Goal: Task Accomplishment & Management: Complete application form

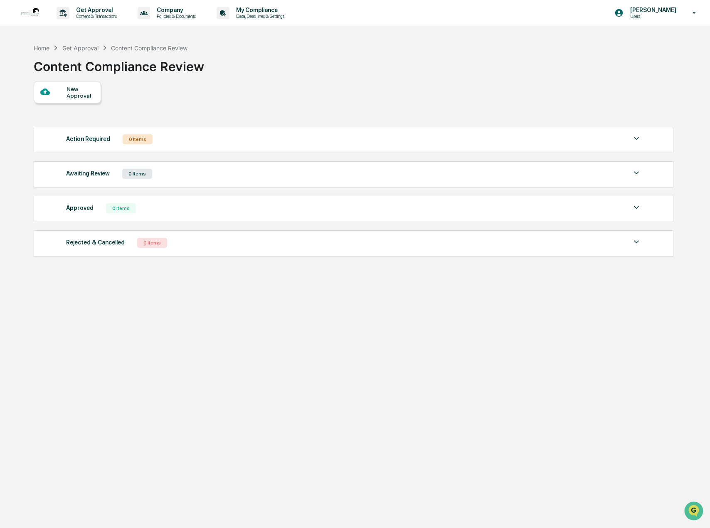
click at [77, 93] on div "New Approval" at bounding box center [81, 92] width 28 height 13
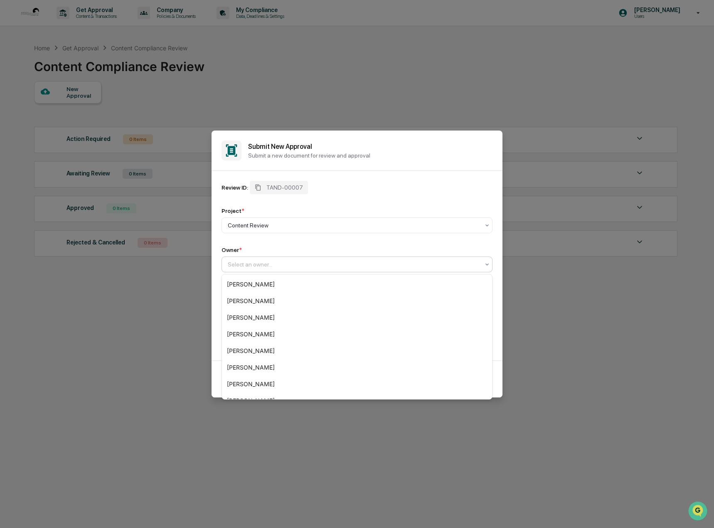
click at [245, 263] on div at bounding box center [354, 264] width 252 height 8
click at [258, 313] on div "[PERSON_NAME]" at bounding box center [357, 317] width 270 height 17
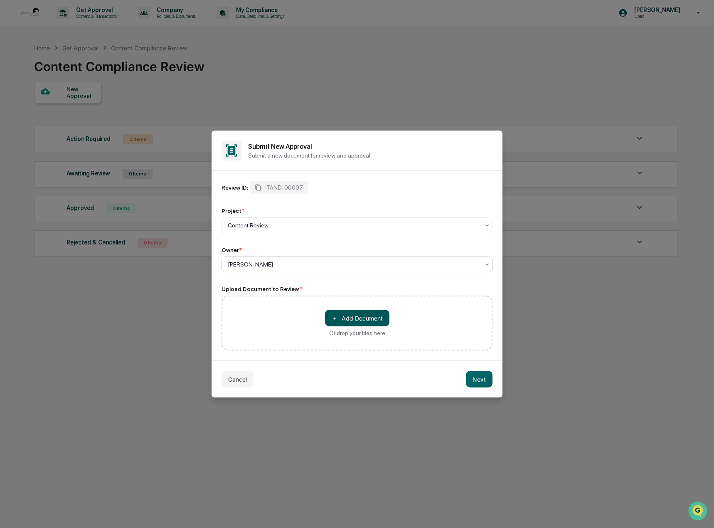
click at [355, 318] on button "＋ Add Document" at bounding box center [357, 318] width 64 height 17
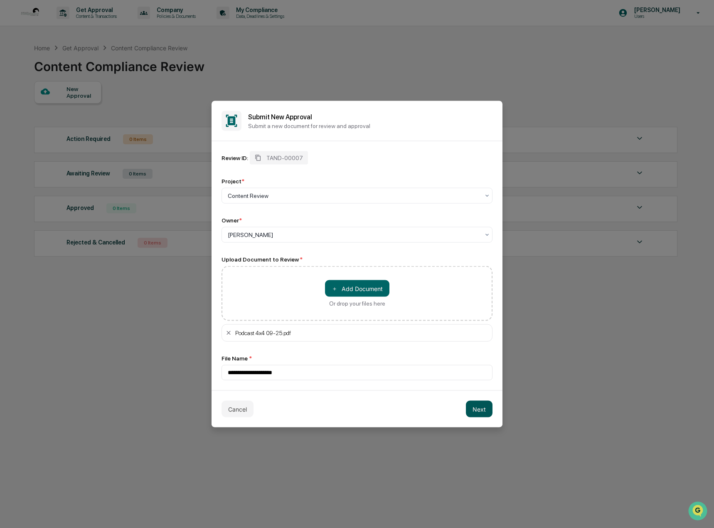
click at [477, 409] on button "Next" at bounding box center [479, 409] width 27 height 17
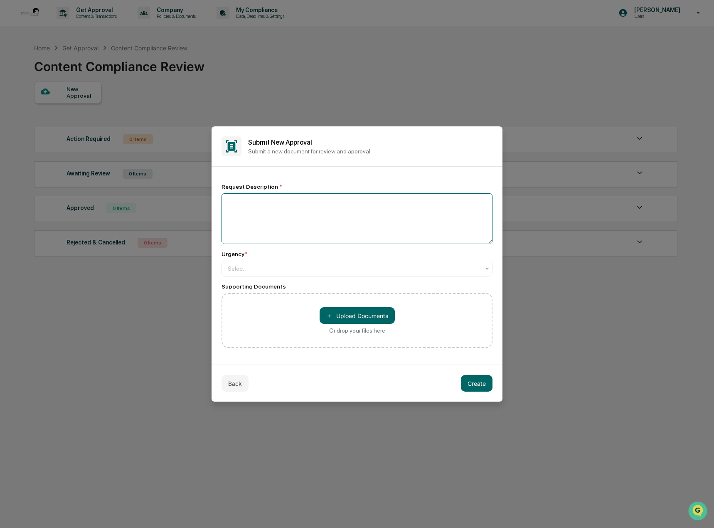
click at [243, 212] on textarea at bounding box center [357, 218] width 271 height 51
type textarea "**********"
click at [260, 274] on div "Select" at bounding box center [354, 269] width 260 height 12
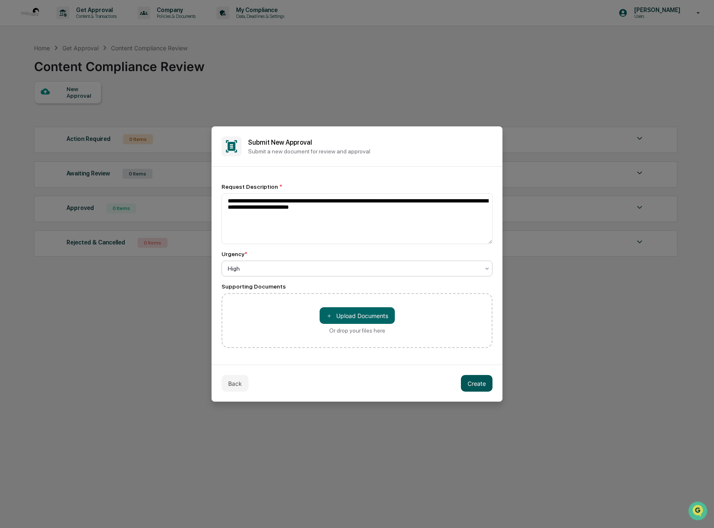
click at [488, 384] on button "Create" at bounding box center [477, 383] width 32 height 17
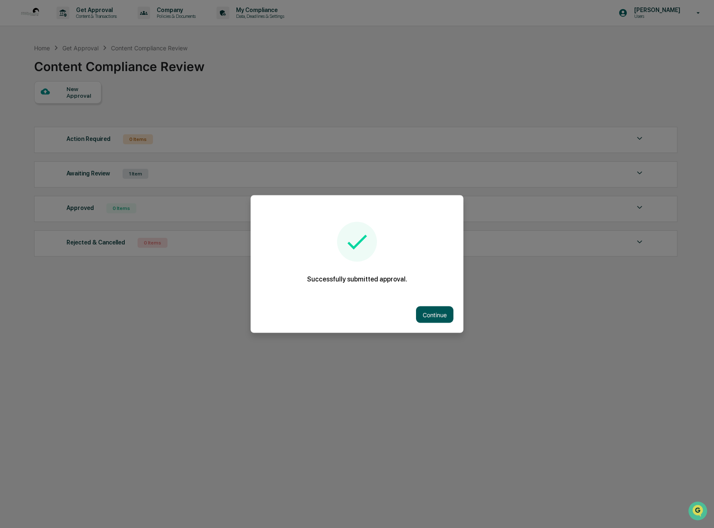
click at [437, 312] on button "Continue" at bounding box center [434, 314] width 37 height 17
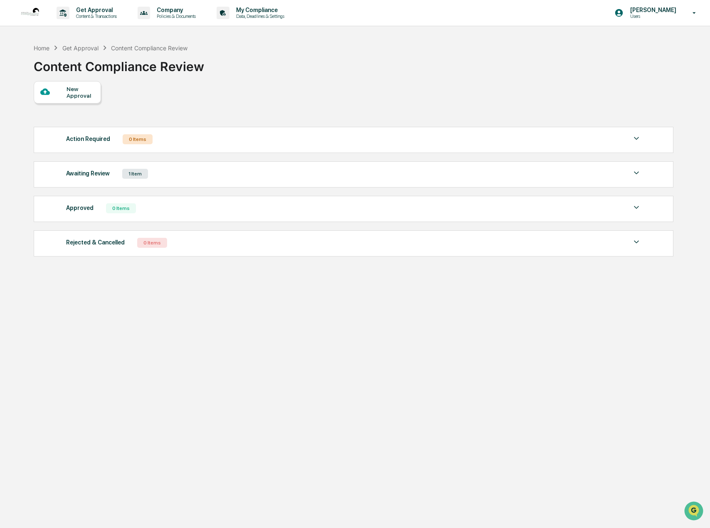
click at [72, 92] on div "New Approval" at bounding box center [81, 92] width 28 height 13
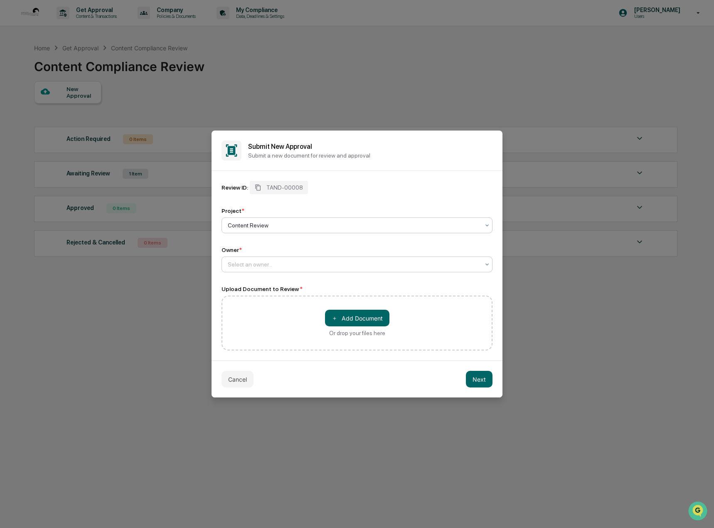
click at [252, 261] on div at bounding box center [354, 264] width 252 height 8
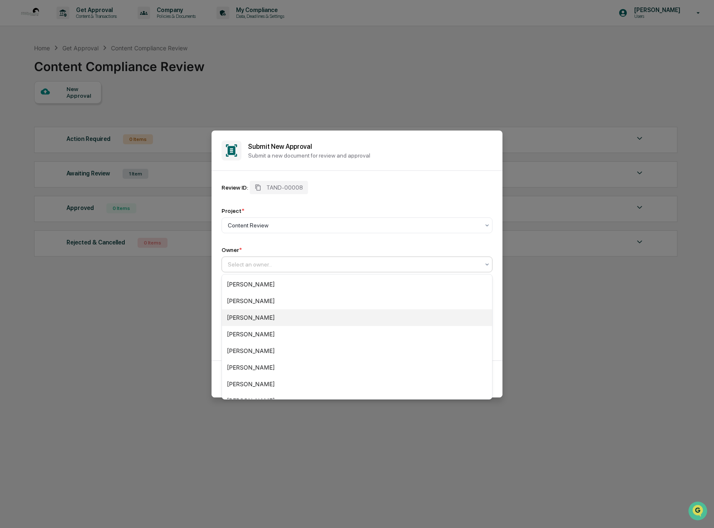
click at [267, 317] on div "[PERSON_NAME]" at bounding box center [357, 317] width 270 height 17
click at [286, 267] on div at bounding box center [354, 264] width 252 height 8
click at [274, 319] on div "[PERSON_NAME]" at bounding box center [357, 317] width 270 height 17
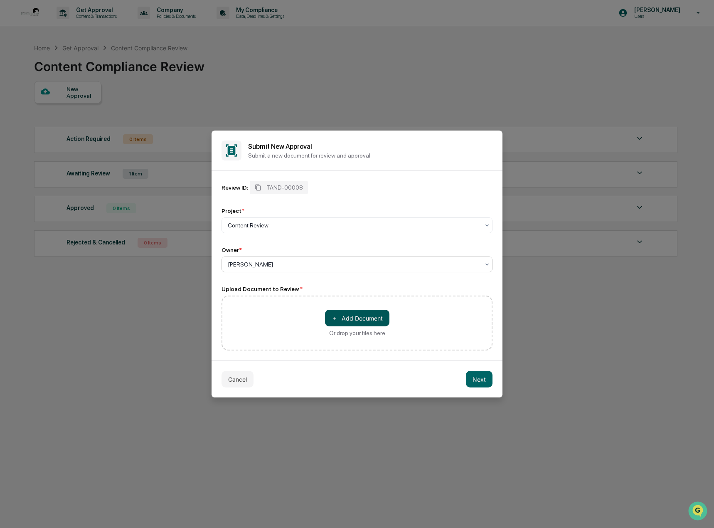
click at [372, 321] on button "＋ Add Document" at bounding box center [357, 318] width 64 height 17
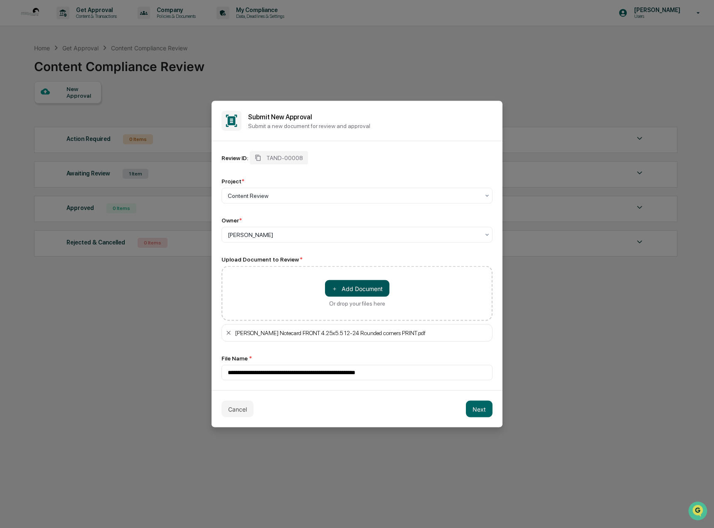
click at [338, 288] on button "＋ Add Document" at bounding box center [357, 288] width 64 height 17
click at [351, 291] on button "＋ Add Document" at bounding box center [357, 288] width 64 height 17
type input "**********"
click at [474, 412] on button "Next" at bounding box center [479, 409] width 27 height 17
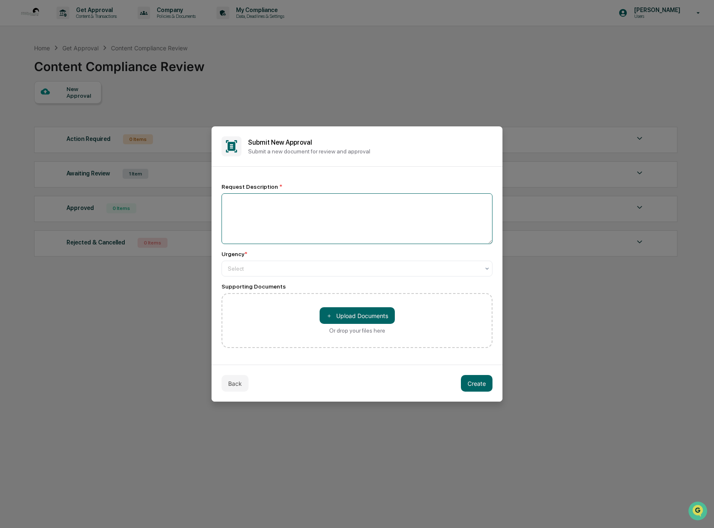
click at [240, 212] on textarea at bounding box center [357, 218] width 271 height 51
type textarea "**********"
click at [246, 269] on div at bounding box center [354, 268] width 252 height 8
click at [253, 271] on div at bounding box center [354, 268] width 252 height 8
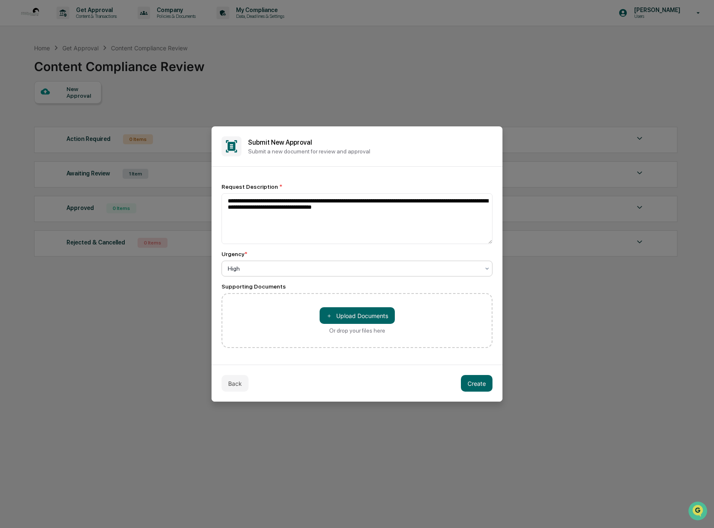
click at [358, 321] on button "＋ Upload Documents" at bounding box center [357, 315] width 75 height 17
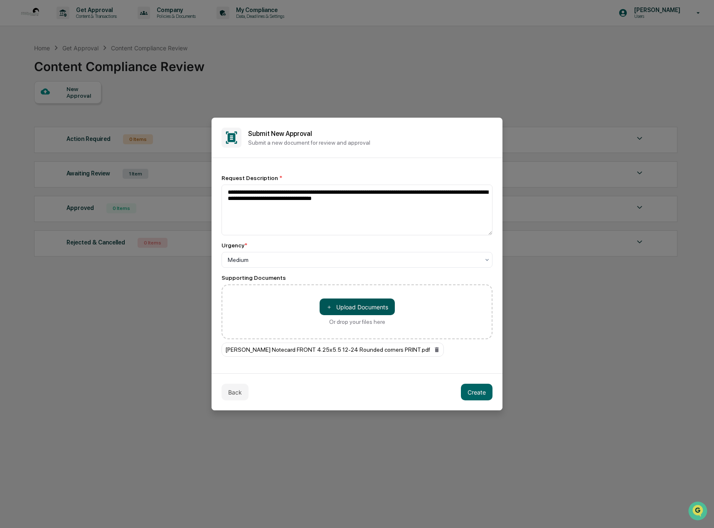
click at [372, 309] on button "＋ Upload Documents" at bounding box center [357, 307] width 75 height 17
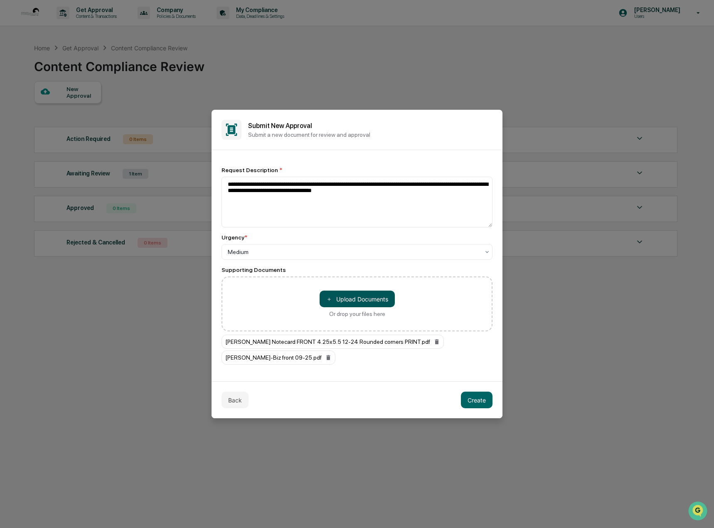
click at [370, 300] on button "＋ Upload Documents" at bounding box center [357, 299] width 75 height 17
click at [341, 300] on button "＋ Upload Documents" at bounding box center [357, 299] width 75 height 17
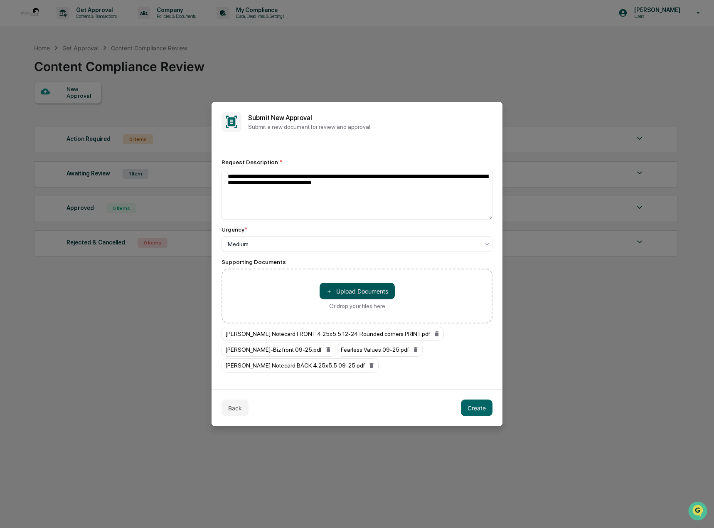
click at [348, 289] on button "＋ Upload Documents" at bounding box center [357, 291] width 75 height 17
click at [365, 291] on button "＋ Upload Documents" at bounding box center [357, 291] width 75 height 17
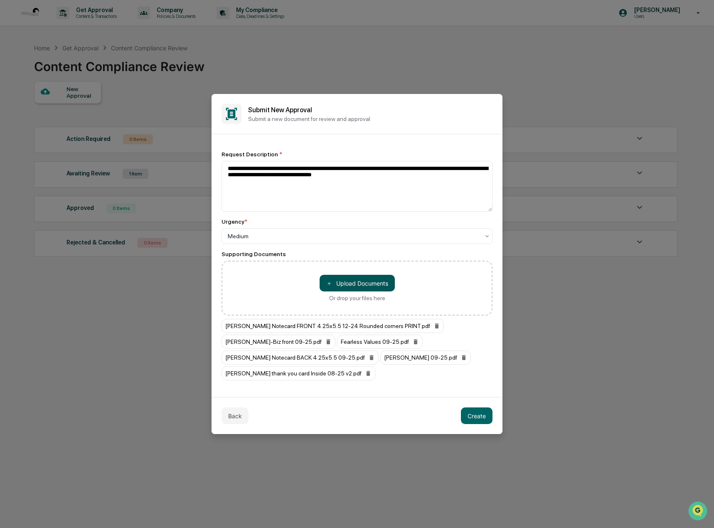
click at [353, 282] on button "＋ Upload Documents" at bounding box center [357, 283] width 75 height 17
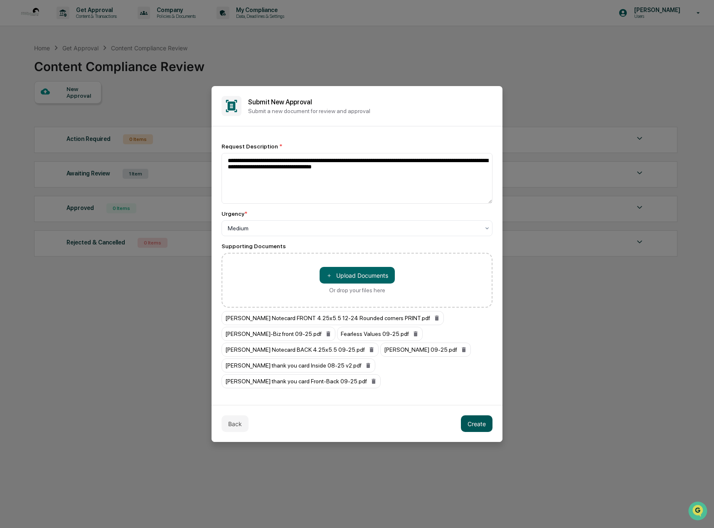
click at [473, 416] on button "Create" at bounding box center [477, 423] width 32 height 17
click at [472, 415] on button "Create" at bounding box center [477, 423] width 32 height 17
click at [366, 368] on icon at bounding box center [368, 365] width 4 height 5
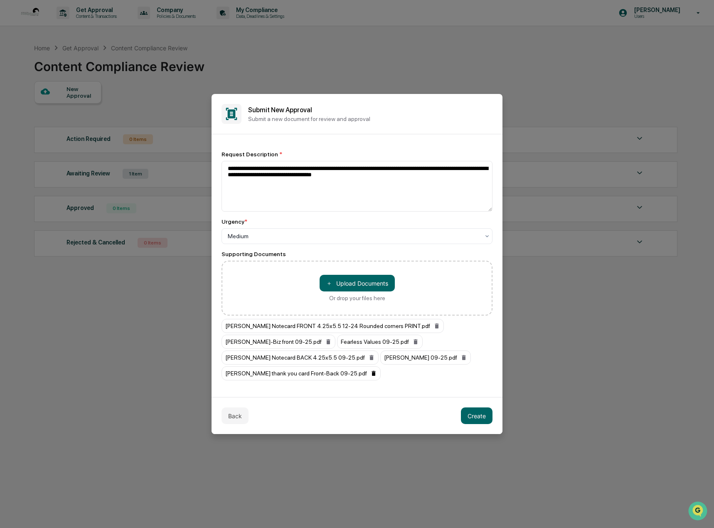
click at [372, 374] on icon at bounding box center [374, 373] width 4 height 5
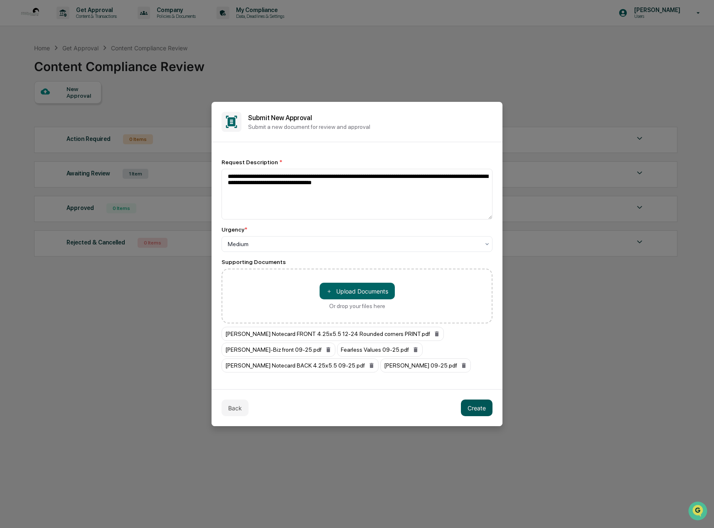
click at [479, 404] on button "Create" at bounding box center [477, 408] width 32 height 17
click at [326, 349] on icon at bounding box center [328, 349] width 4 height 5
click at [304, 346] on icon at bounding box center [300, 349] width 7 height 7
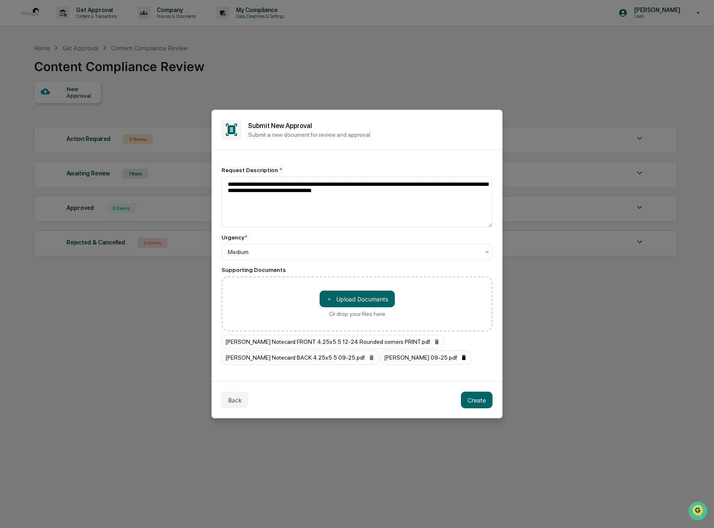
click at [462, 356] on icon at bounding box center [464, 357] width 4 height 5
click at [482, 401] on button "Create" at bounding box center [477, 400] width 32 height 17
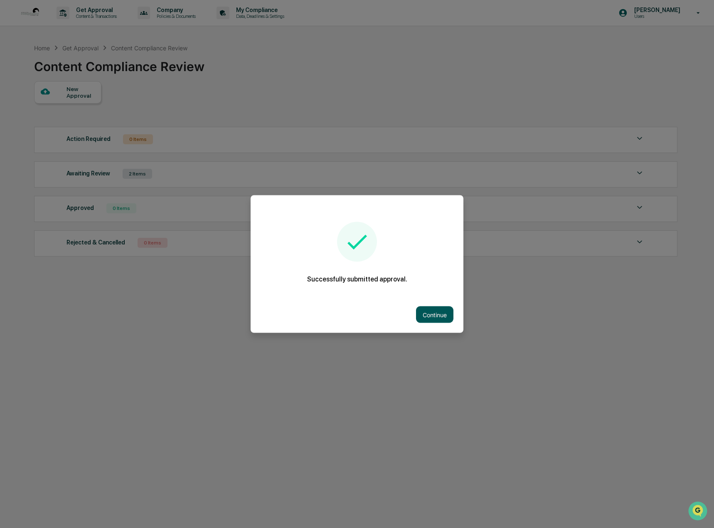
click at [436, 314] on button "Continue" at bounding box center [434, 314] width 37 height 17
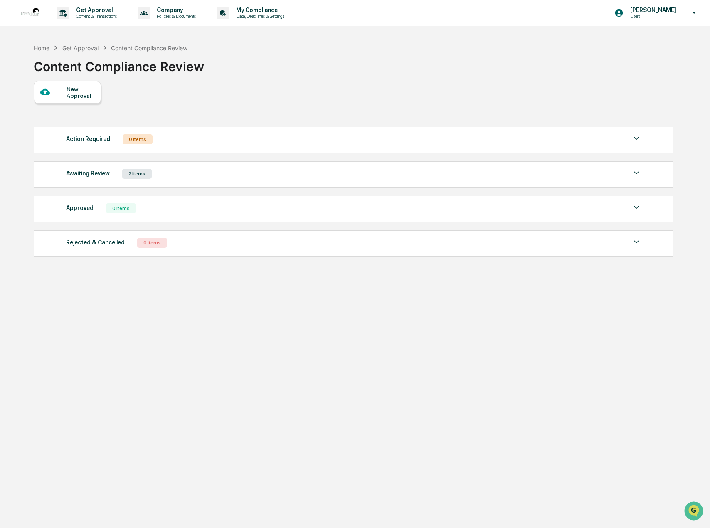
click at [68, 86] on div "New Approval" at bounding box center [81, 92] width 28 height 13
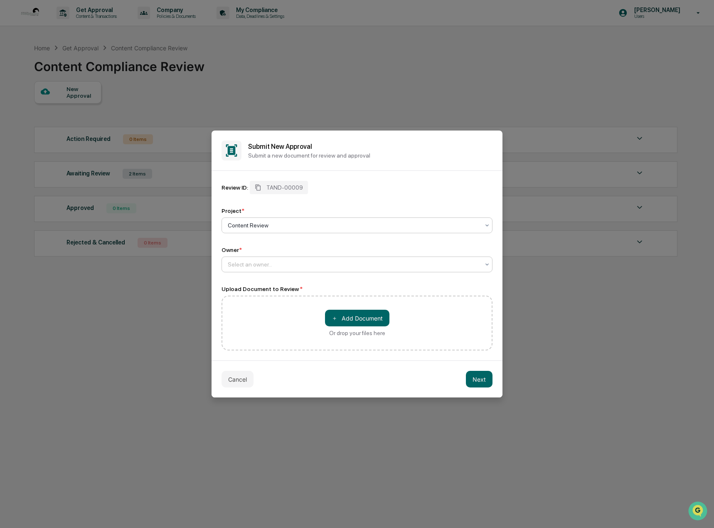
click at [261, 264] on div at bounding box center [354, 264] width 252 height 8
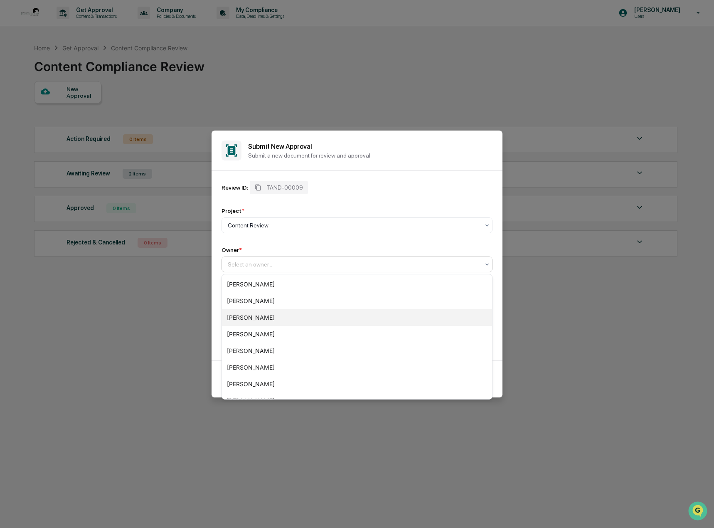
click at [279, 318] on div "[PERSON_NAME]" at bounding box center [357, 317] width 270 height 17
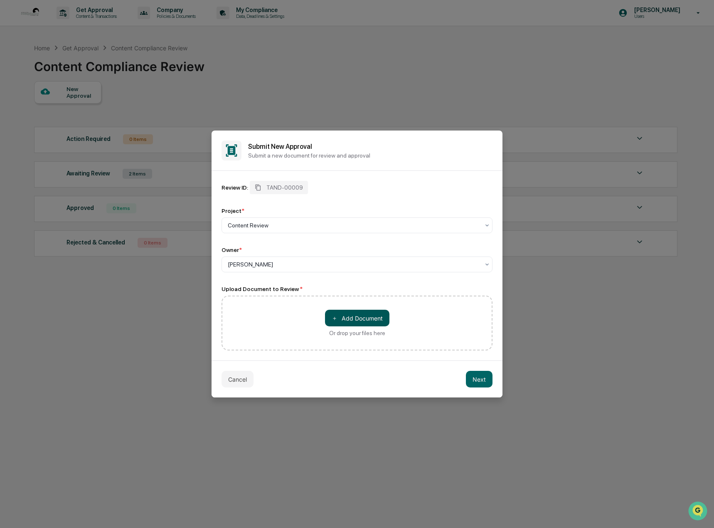
click at [364, 317] on button "＋ Add Document" at bounding box center [357, 318] width 64 height 17
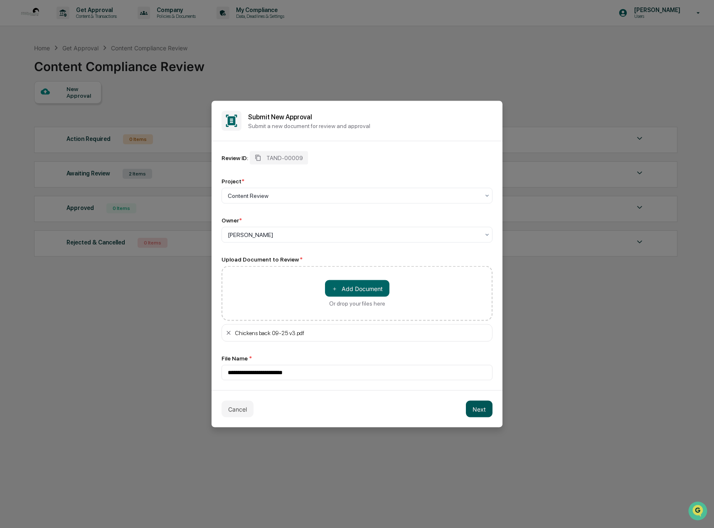
click at [480, 410] on button "Next" at bounding box center [479, 409] width 27 height 17
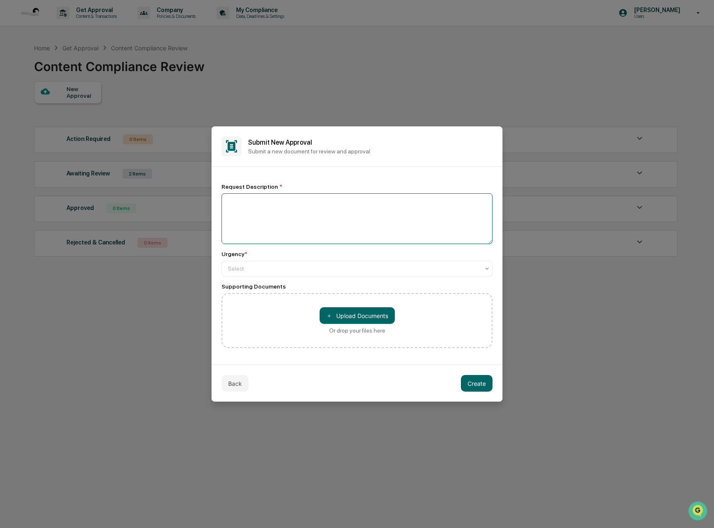
click at [260, 208] on textarea at bounding box center [357, 218] width 271 height 51
type textarea "**********"
click at [265, 269] on div at bounding box center [354, 268] width 252 height 8
click at [341, 316] on button "＋ Upload Documents" at bounding box center [357, 315] width 75 height 17
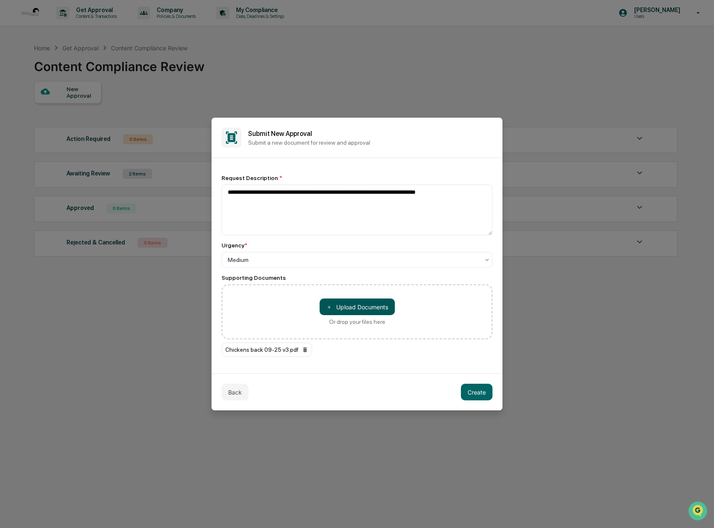
click at [361, 310] on button "＋ Upload Documents" at bounding box center [357, 307] width 75 height 17
click at [356, 307] on button "＋ Upload Documents" at bounding box center [357, 307] width 75 height 17
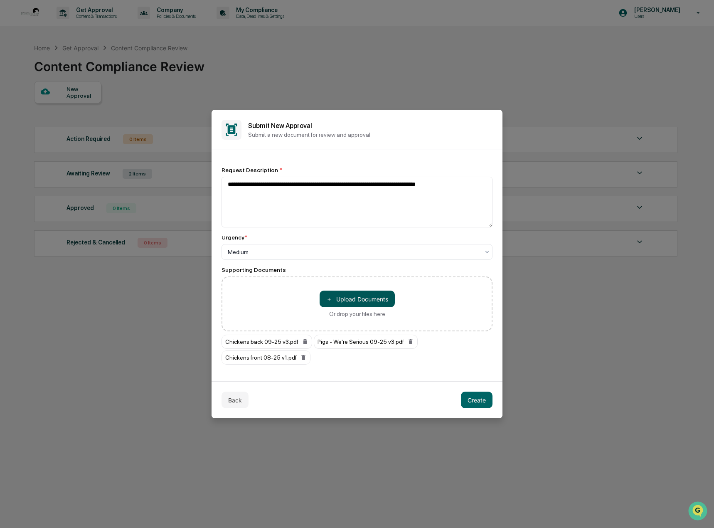
click at [360, 299] on button "＋ Upload Documents" at bounding box center [357, 299] width 75 height 17
click at [367, 302] on button "＋ Upload Documents" at bounding box center [357, 299] width 75 height 17
click at [472, 402] on button "Create" at bounding box center [477, 400] width 32 height 17
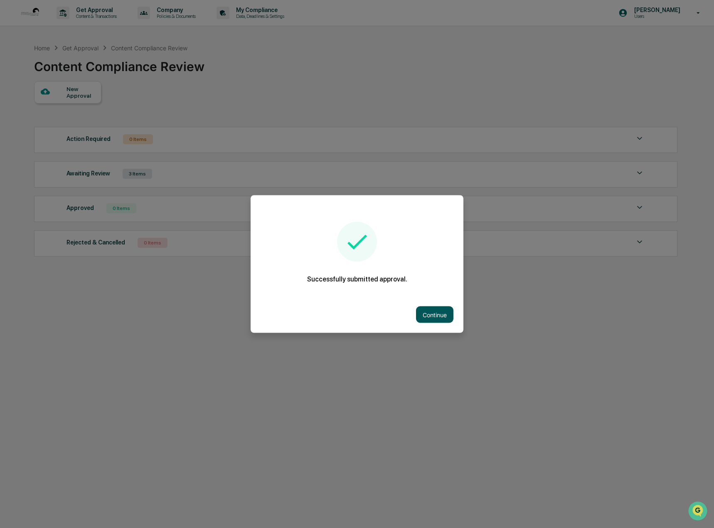
click at [434, 313] on button "Continue" at bounding box center [434, 314] width 37 height 17
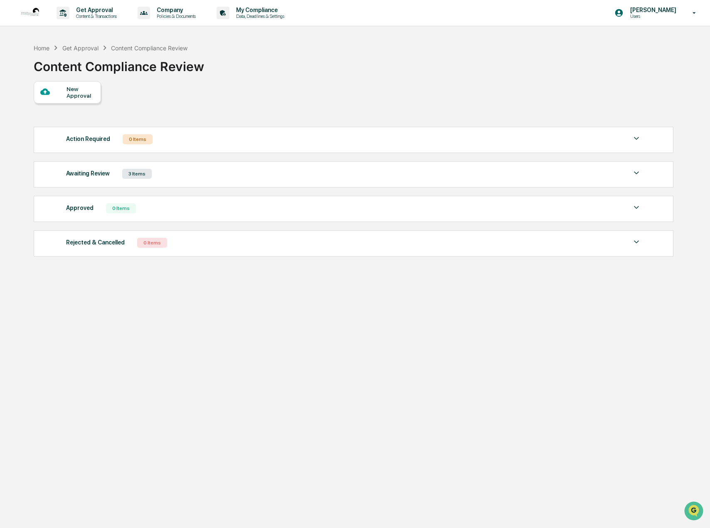
click at [67, 90] on div "New Approval" at bounding box center [81, 92] width 28 height 13
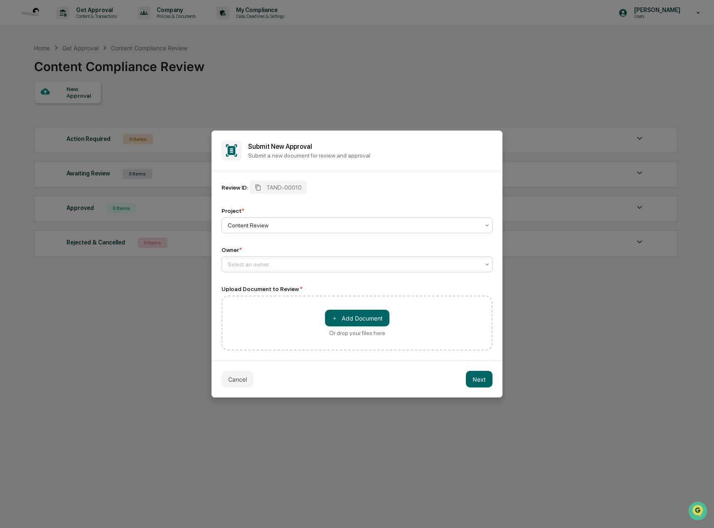
click at [259, 263] on div at bounding box center [354, 264] width 252 height 8
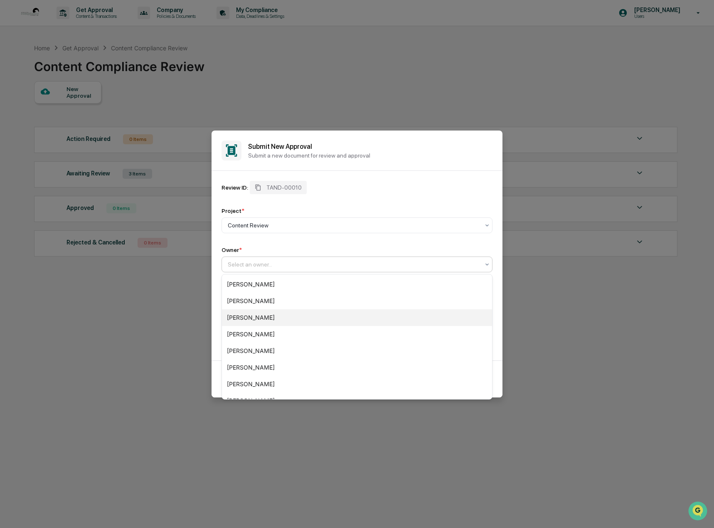
click at [262, 319] on div "[PERSON_NAME]" at bounding box center [357, 317] width 270 height 17
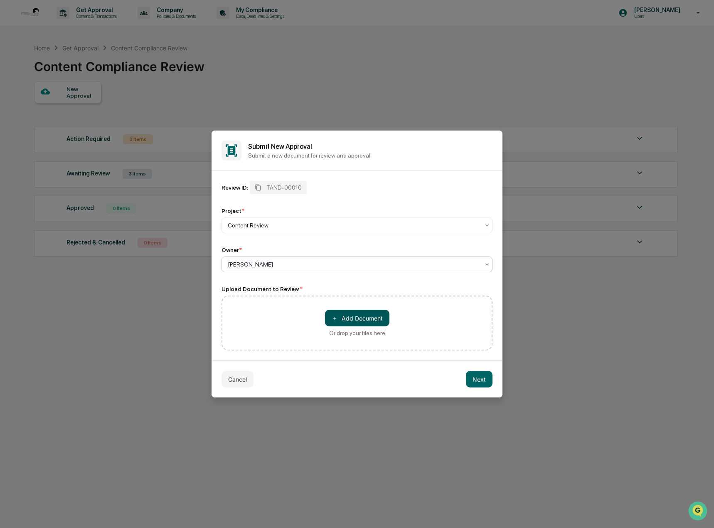
click at [351, 316] on button "＋ Add Document" at bounding box center [357, 318] width 64 height 17
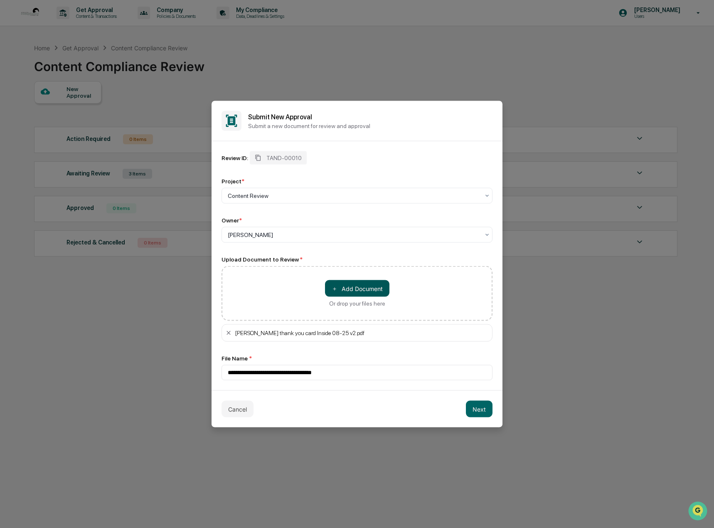
click at [363, 290] on button "＋ Add Document" at bounding box center [357, 288] width 64 height 17
click at [478, 404] on button "Next" at bounding box center [479, 409] width 27 height 17
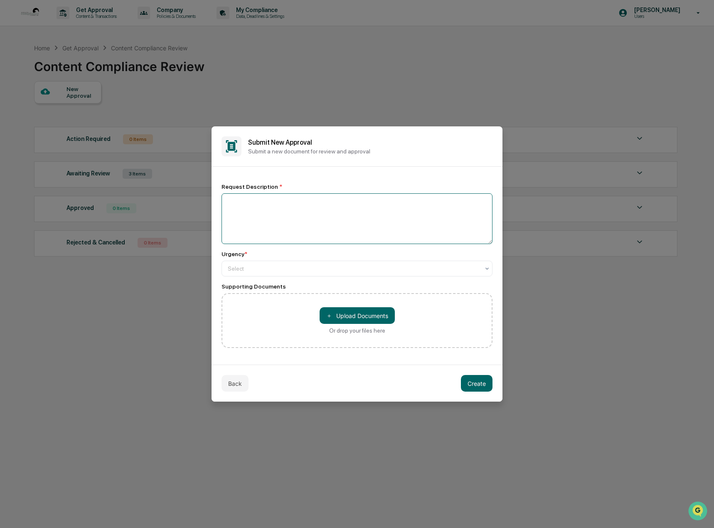
click at [242, 201] on textarea at bounding box center [357, 218] width 271 height 51
type textarea "**********"
click at [257, 269] on div at bounding box center [354, 268] width 252 height 8
click at [340, 318] on button "＋ Upload Documents" at bounding box center [357, 315] width 75 height 17
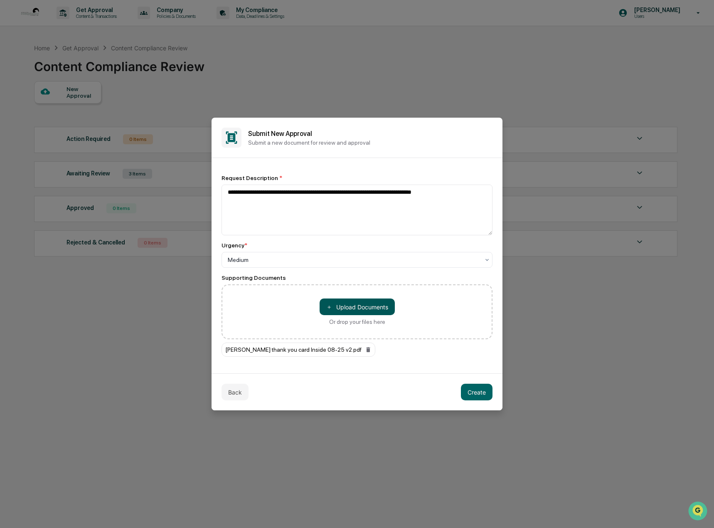
click at [385, 308] on button "＋ Upload Documents" at bounding box center [357, 307] width 75 height 17
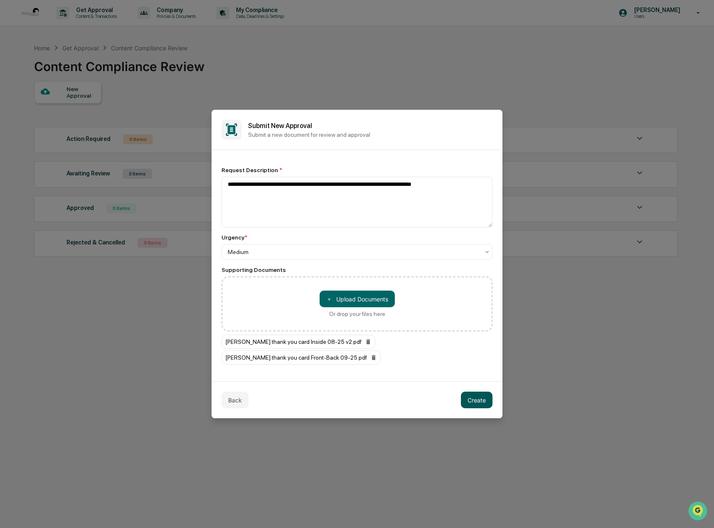
click at [470, 392] on button "Create" at bounding box center [477, 400] width 32 height 17
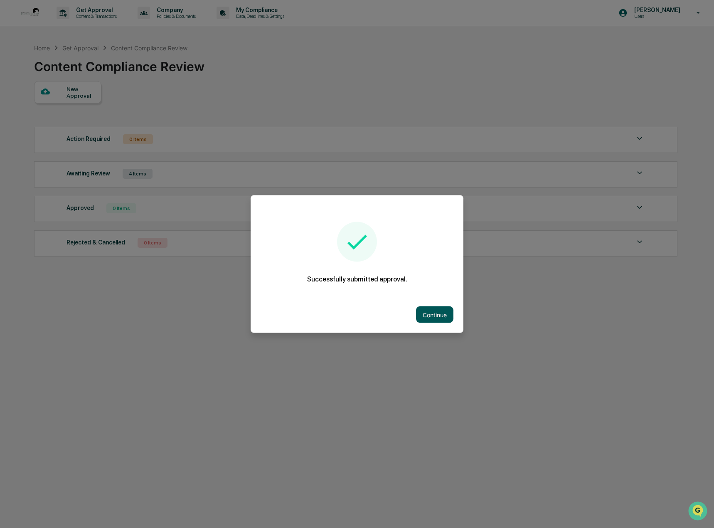
click at [432, 314] on button "Continue" at bounding box center [434, 314] width 37 height 17
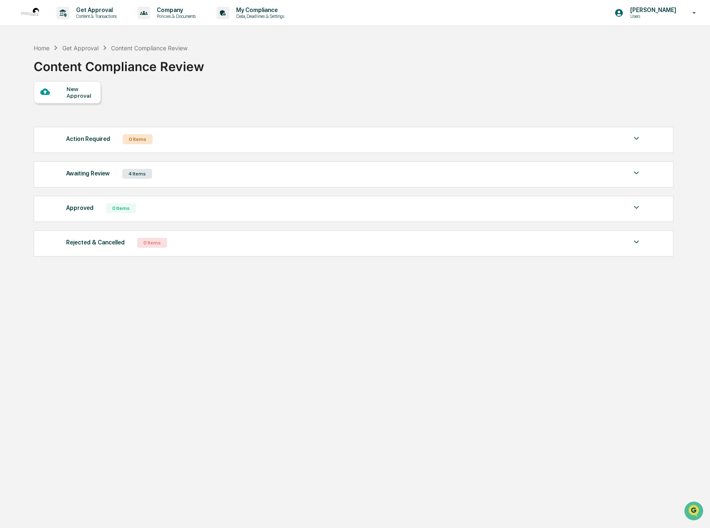
click at [132, 170] on div "4 Items" at bounding box center [137, 174] width 30 height 10
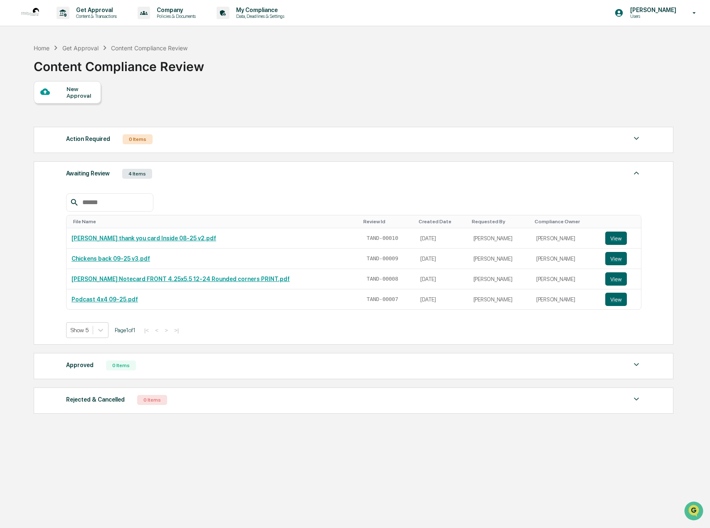
click at [75, 94] on div "New Approval" at bounding box center [81, 92] width 28 height 13
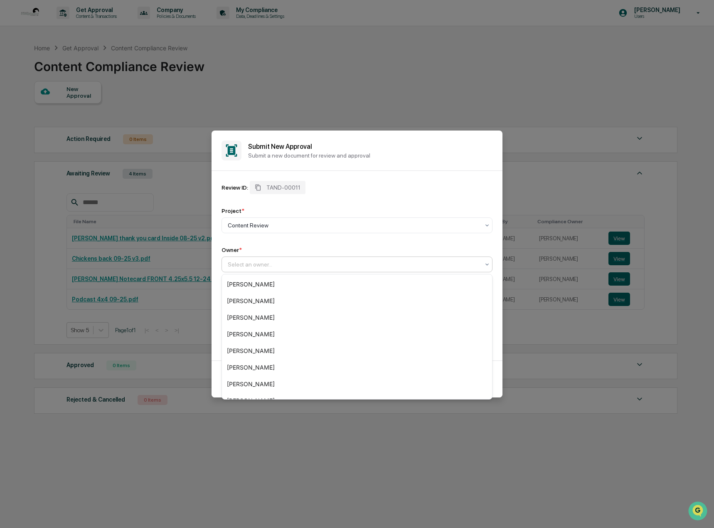
click at [260, 264] on div at bounding box center [354, 264] width 252 height 8
click at [271, 322] on div "[PERSON_NAME]" at bounding box center [357, 317] width 270 height 17
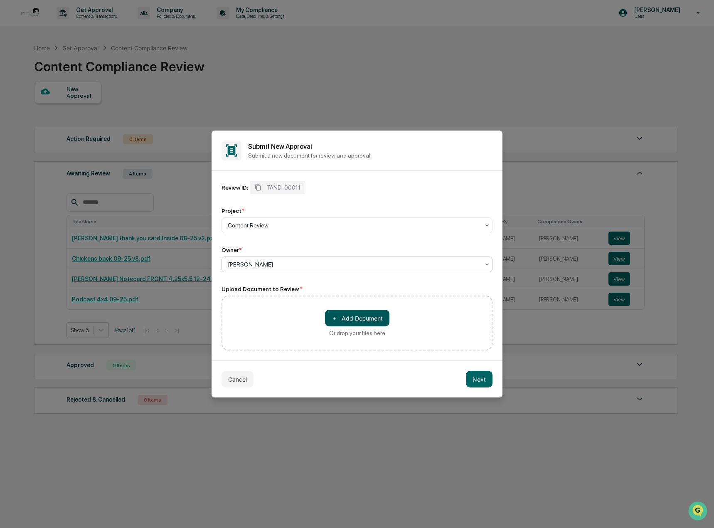
click at [357, 321] on button "＋ Add Document" at bounding box center [357, 318] width 64 height 17
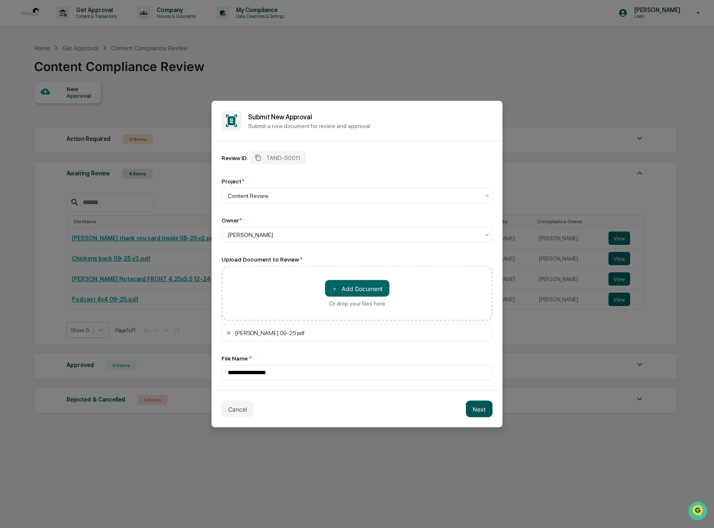
click at [486, 409] on button "Next" at bounding box center [479, 409] width 27 height 17
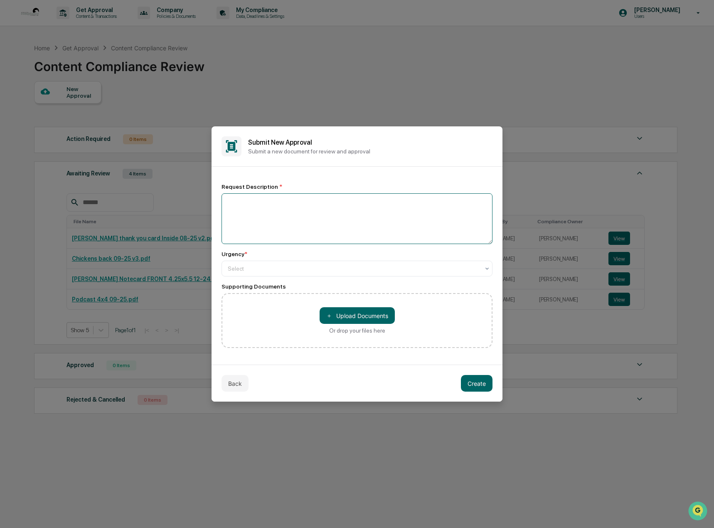
click at [268, 210] on textarea at bounding box center [357, 218] width 271 height 51
type textarea "**********"
click at [315, 269] on div at bounding box center [354, 268] width 252 height 8
click at [473, 380] on button "Create" at bounding box center [477, 383] width 32 height 17
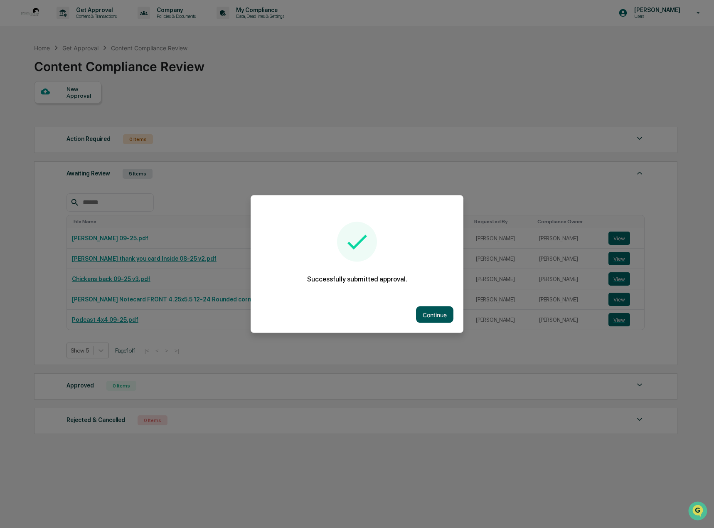
click at [428, 310] on button "Continue" at bounding box center [434, 314] width 37 height 17
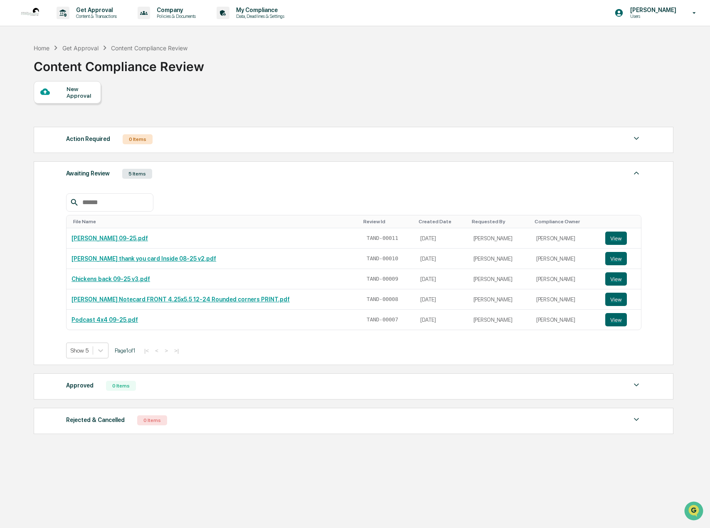
click at [53, 90] on div at bounding box center [53, 92] width 26 height 10
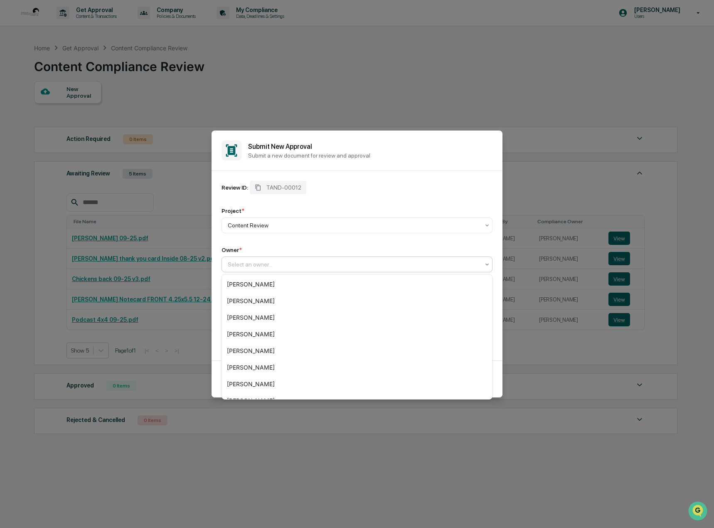
click at [247, 262] on div at bounding box center [354, 264] width 252 height 8
click at [253, 317] on div "[PERSON_NAME]" at bounding box center [357, 317] width 270 height 17
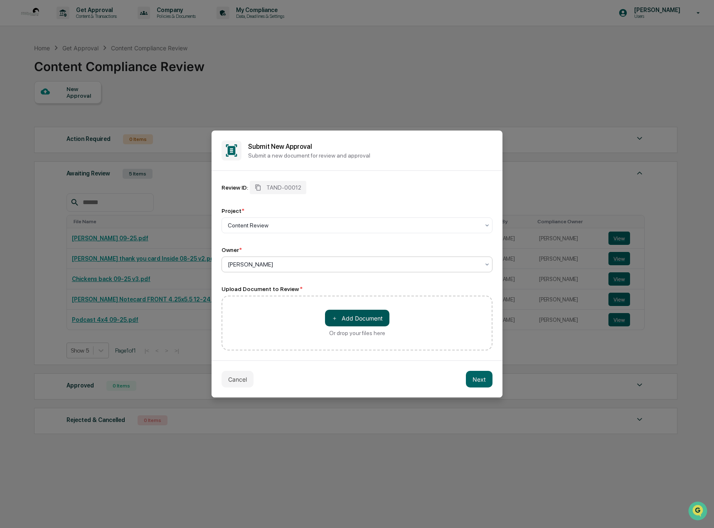
click at [349, 324] on button "＋ Add Document" at bounding box center [357, 318] width 64 height 17
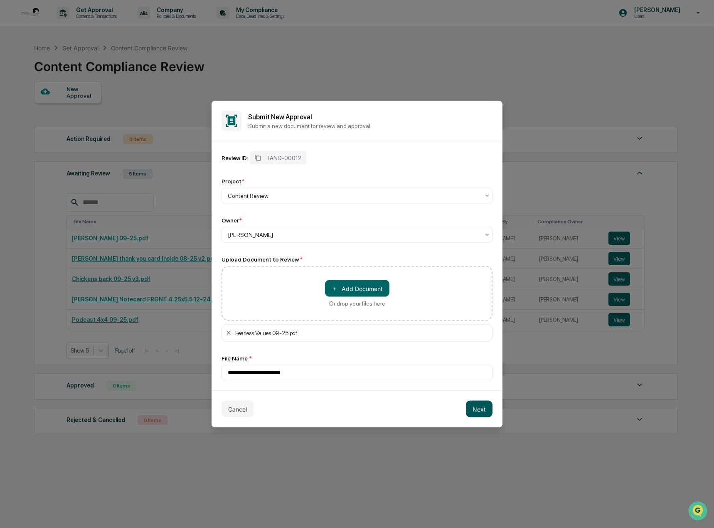
click at [484, 410] on button "Next" at bounding box center [479, 409] width 27 height 17
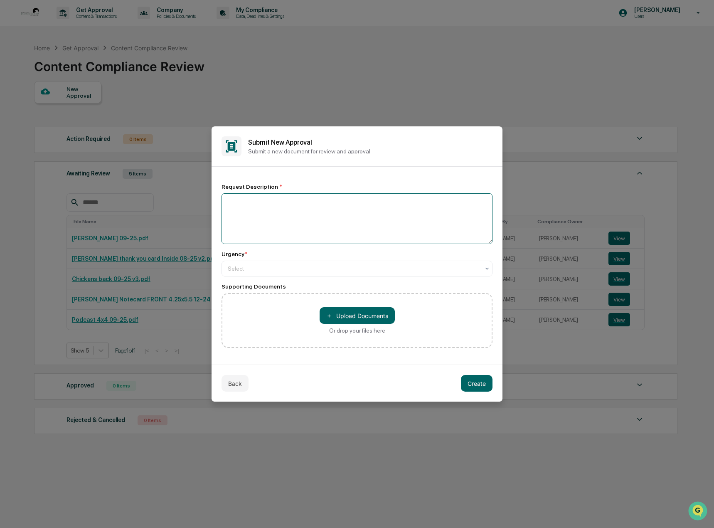
click at [256, 209] on textarea at bounding box center [357, 218] width 271 height 51
type textarea "******"
click at [255, 271] on div at bounding box center [354, 268] width 252 height 8
click at [475, 382] on button "Create" at bounding box center [477, 383] width 32 height 17
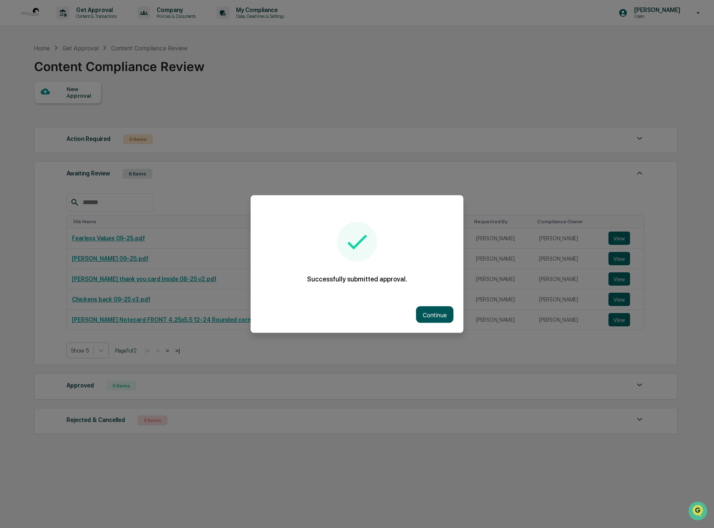
click at [417, 313] on button "Continue" at bounding box center [434, 314] width 37 height 17
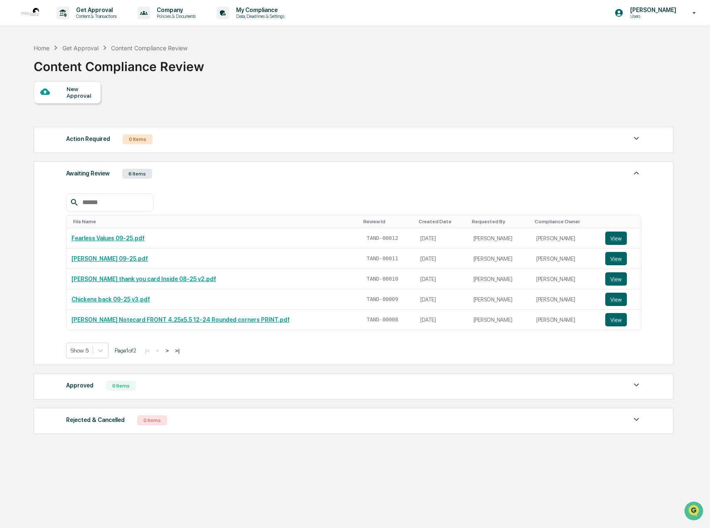
click at [81, 96] on div "New Approval" at bounding box center [81, 92] width 28 height 13
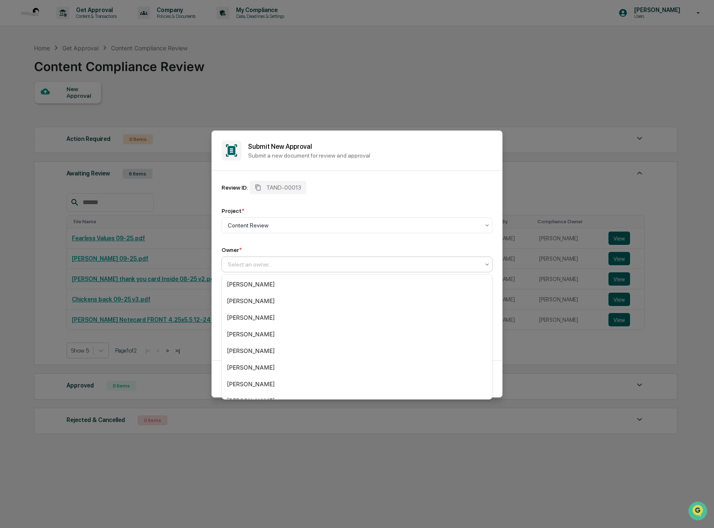
click at [242, 263] on div at bounding box center [354, 264] width 252 height 8
click at [278, 317] on div "[PERSON_NAME]" at bounding box center [357, 317] width 270 height 17
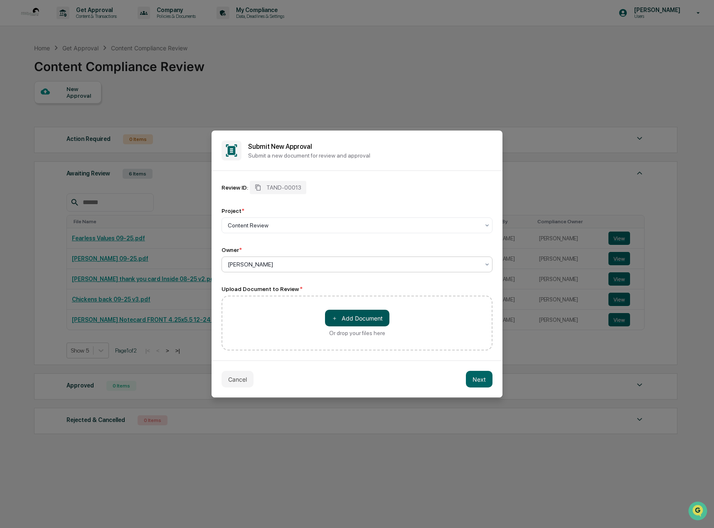
click at [359, 319] on button "＋ Add Document" at bounding box center [357, 318] width 64 height 17
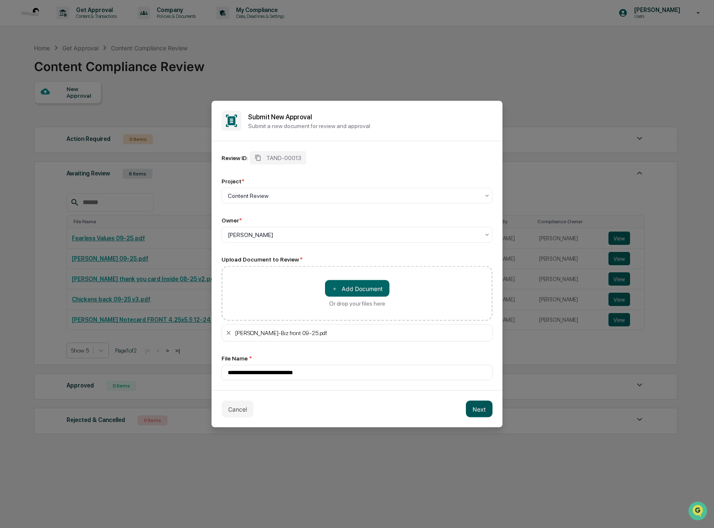
click at [477, 410] on button "Next" at bounding box center [479, 409] width 27 height 17
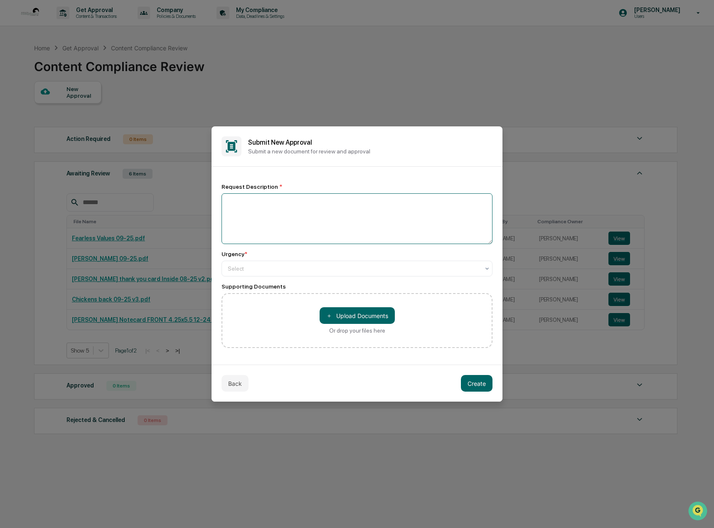
click at [234, 207] on textarea at bounding box center [357, 218] width 271 height 51
type textarea "**********"
click at [256, 267] on div at bounding box center [354, 268] width 252 height 8
click at [473, 384] on button "Create" at bounding box center [477, 383] width 32 height 17
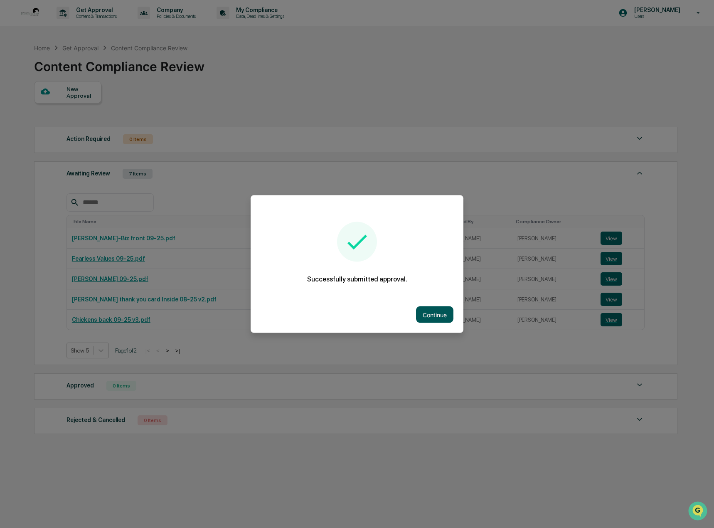
click at [431, 312] on button "Continue" at bounding box center [434, 314] width 37 height 17
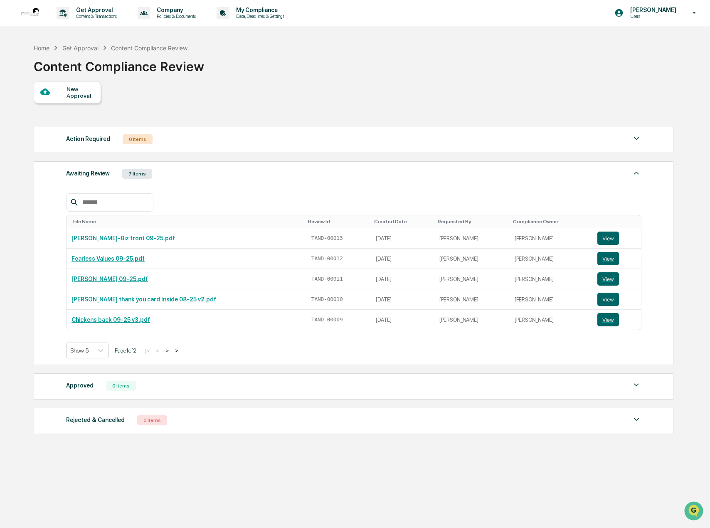
click at [75, 89] on div "New Approval" at bounding box center [81, 92] width 28 height 13
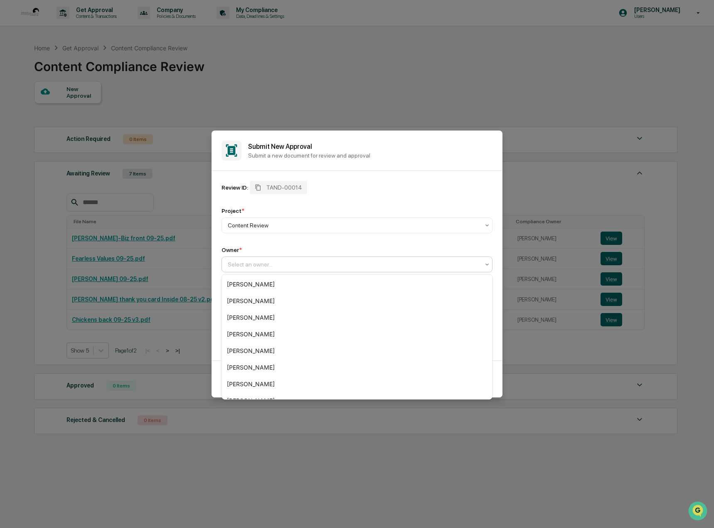
click at [300, 264] on div at bounding box center [354, 264] width 252 height 8
click at [288, 313] on div "[PERSON_NAME]" at bounding box center [357, 317] width 270 height 17
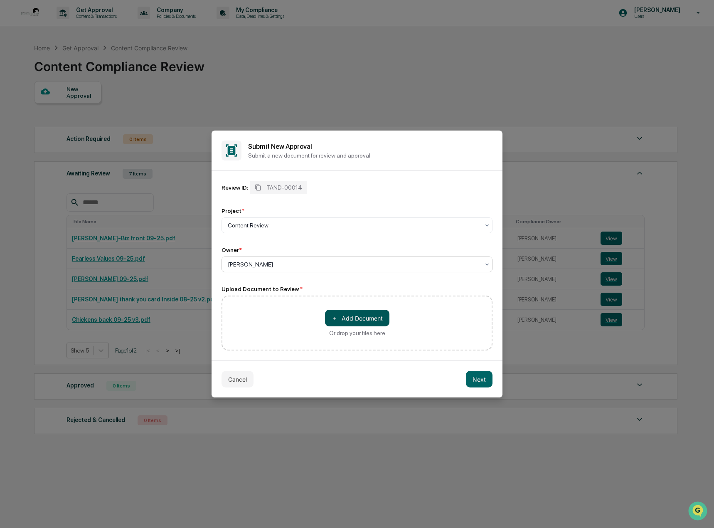
click at [376, 319] on button "＋ Add Document" at bounding box center [357, 318] width 64 height 17
click at [474, 380] on button "Next" at bounding box center [479, 379] width 27 height 17
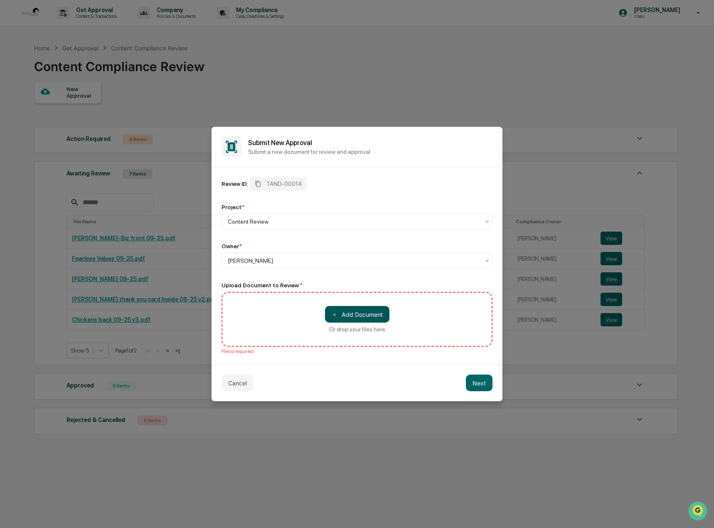
click at [380, 312] on button "＋ Add Document" at bounding box center [357, 314] width 64 height 17
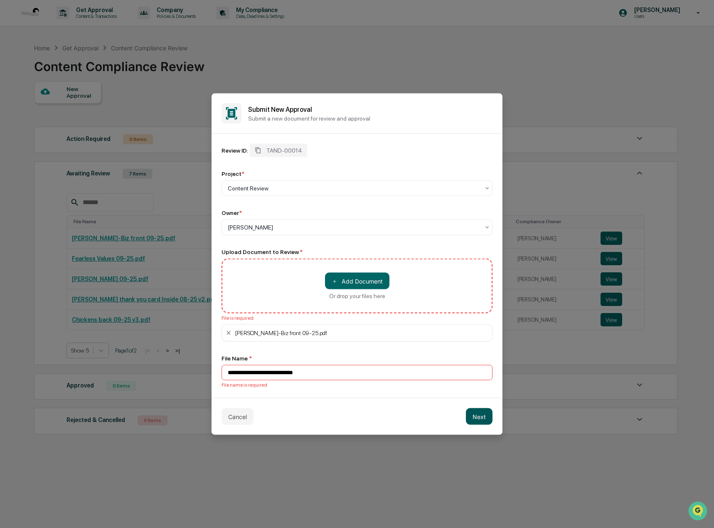
click at [474, 418] on button "Next" at bounding box center [479, 416] width 27 height 17
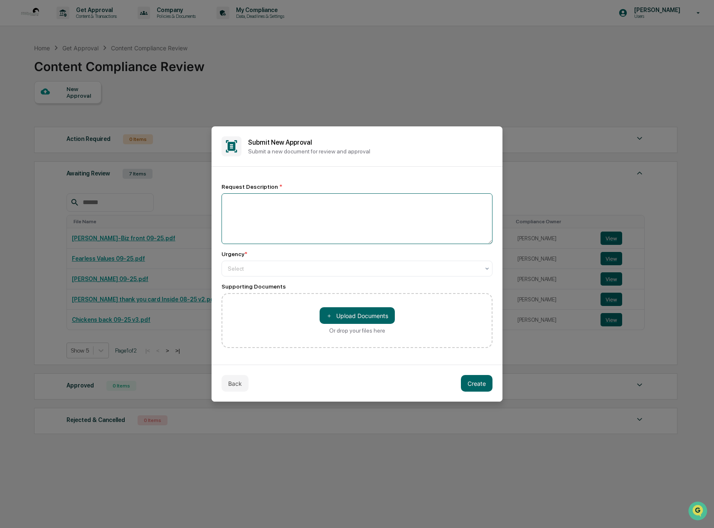
click at [269, 209] on textarea at bounding box center [357, 218] width 271 height 51
paste textarea "**********"
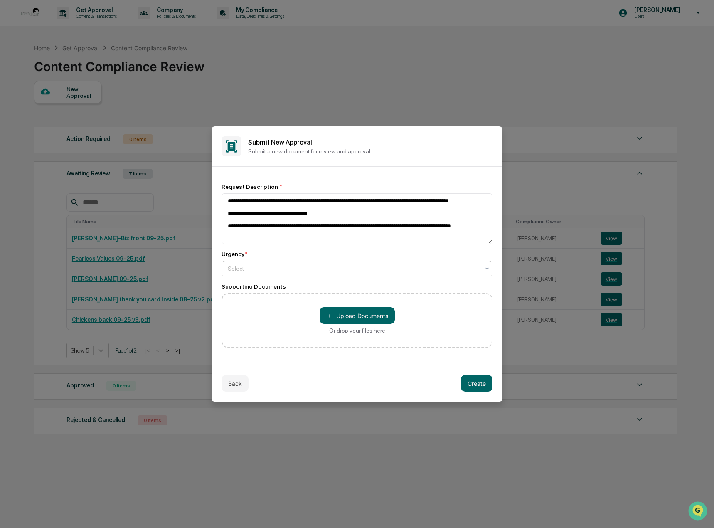
click at [307, 273] on div "Select" at bounding box center [354, 269] width 260 height 12
click at [482, 228] on textarea "**********" at bounding box center [357, 218] width 271 height 51
type textarea "**********"
click at [477, 385] on button "Create" at bounding box center [477, 383] width 32 height 17
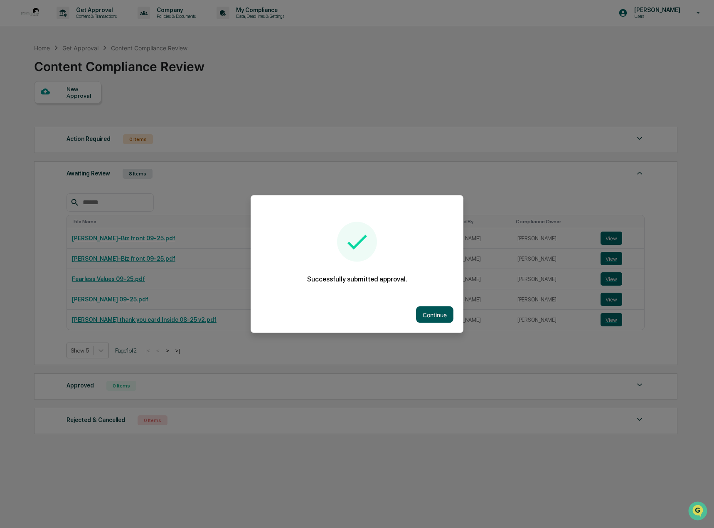
click at [433, 315] on button "Continue" at bounding box center [434, 314] width 37 height 17
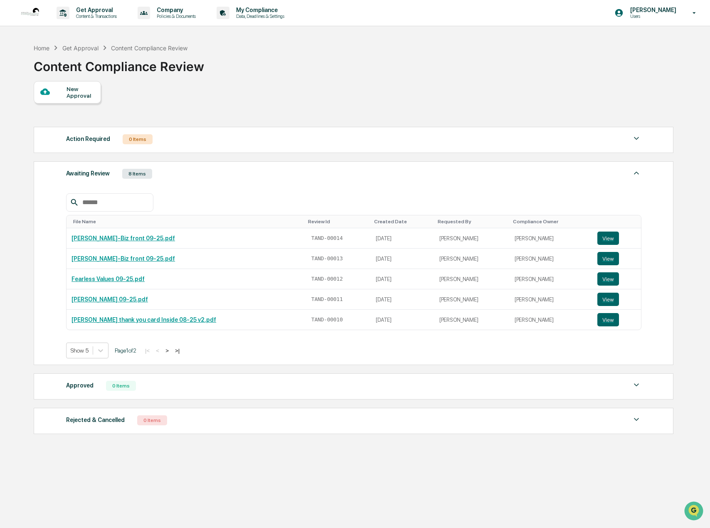
click at [79, 93] on div "New Approval" at bounding box center [81, 92] width 28 height 13
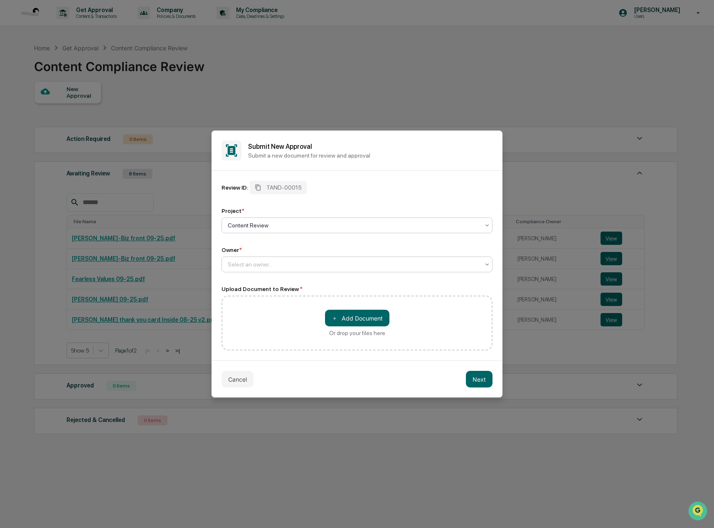
click at [255, 264] on div at bounding box center [354, 264] width 252 height 8
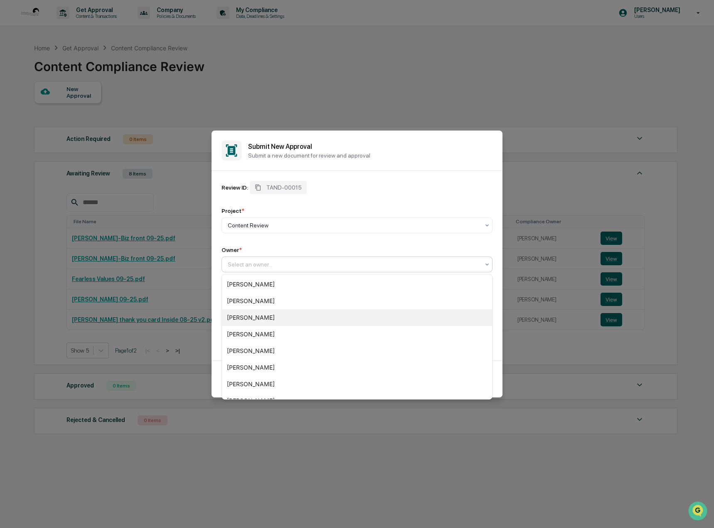
click at [264, 323] on div "[PERSON_NAME]" at bounding box center [357, 317] width 270 height 17
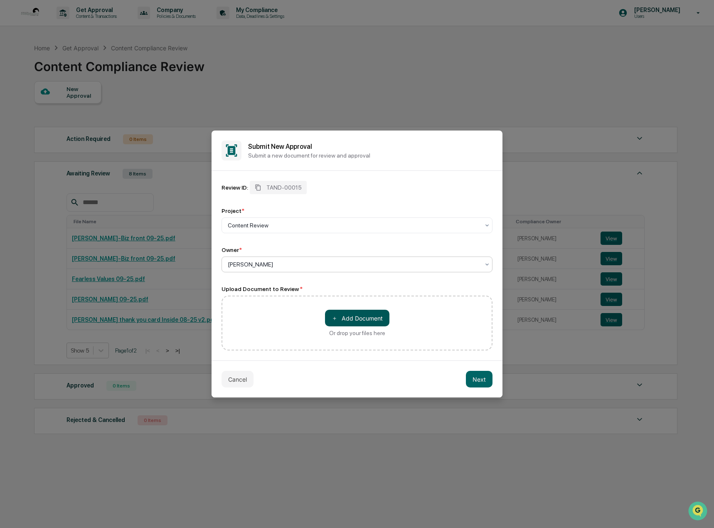
click at [365, 321] on button "＋ Add Document" at bounding box center [357, 318] width 64 height 17
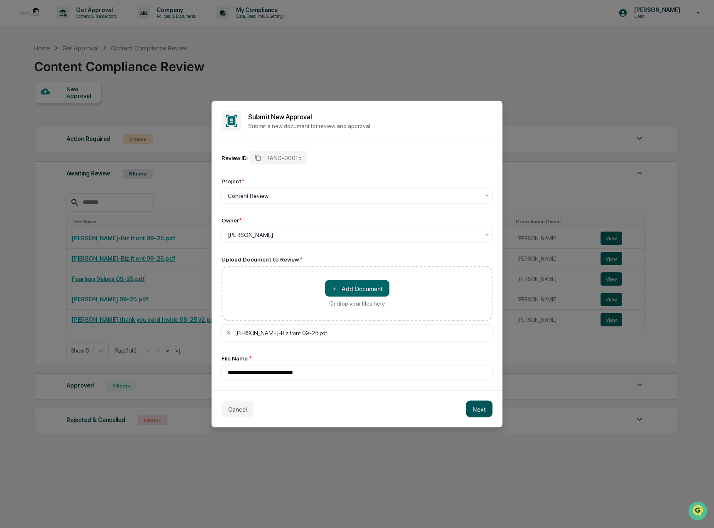
click at [473, 410] on button "Next" at bounding box center [479, 409] width 27 height 17
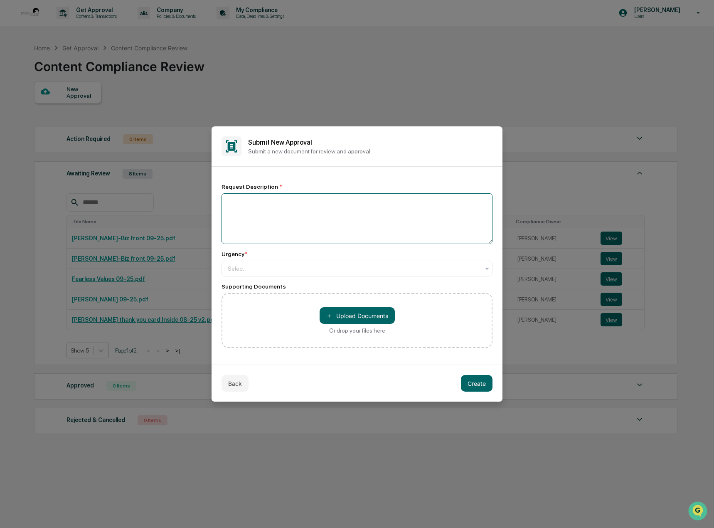
click at [248, 202] on textarea at bounding box center [357, 218] width 271 height 51
paste textarea "**********"
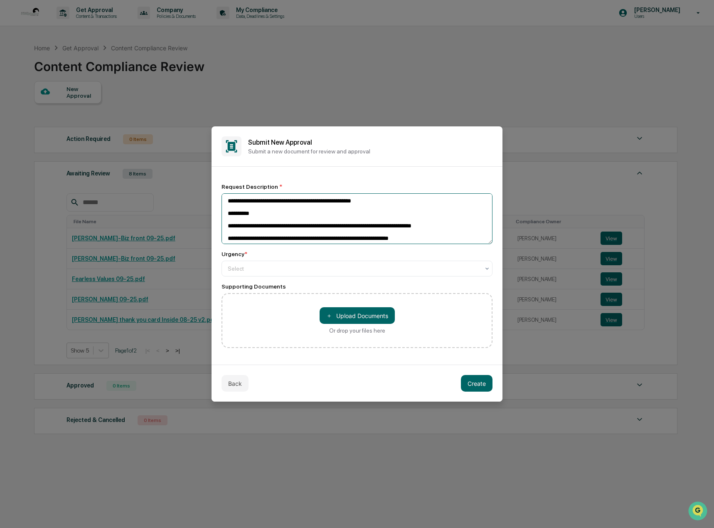
scroll to position [27, 0]
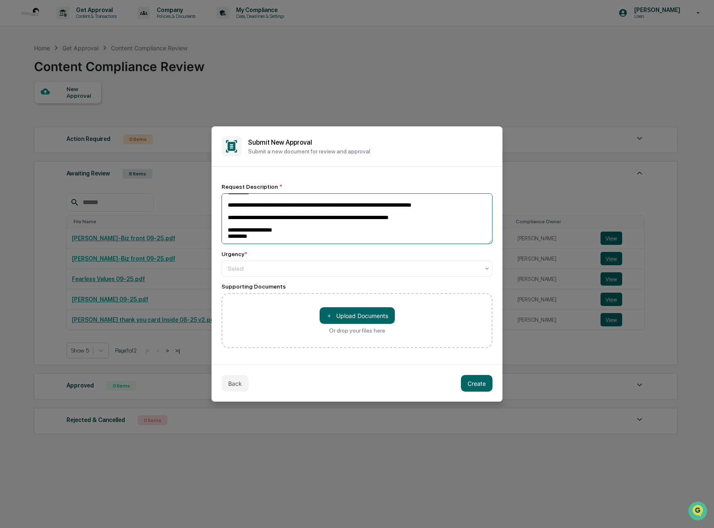
type textarea "**********"
click at [246, 271] on div at bounding box center [354, 268] width 252 height 8
click at [475, 384] on button "Create" at bounding box center [477, 383] width 32 height 17
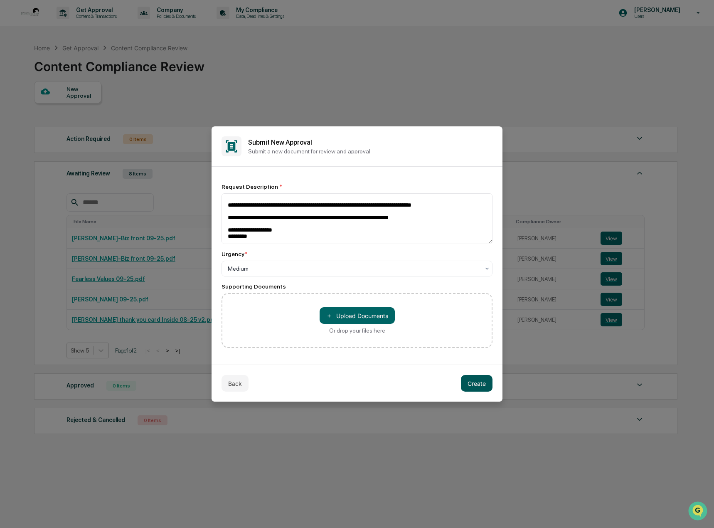
click at [476, 382] on button "Create" at bounding box center [477, 383] width 32 height 17
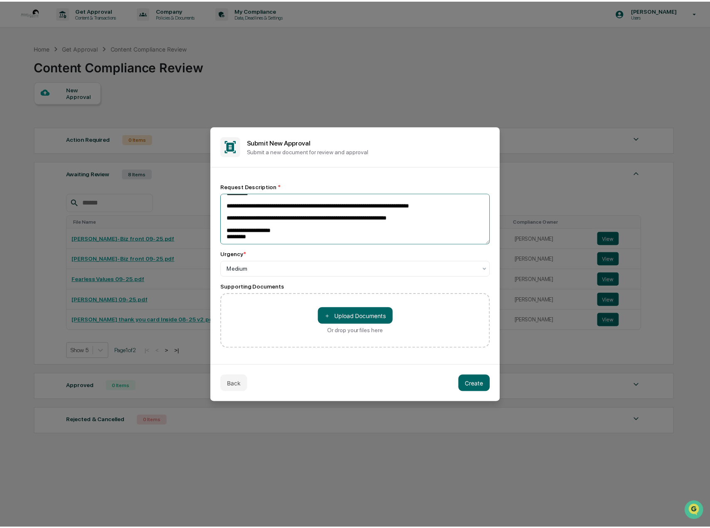
scroll to position [0, 0]
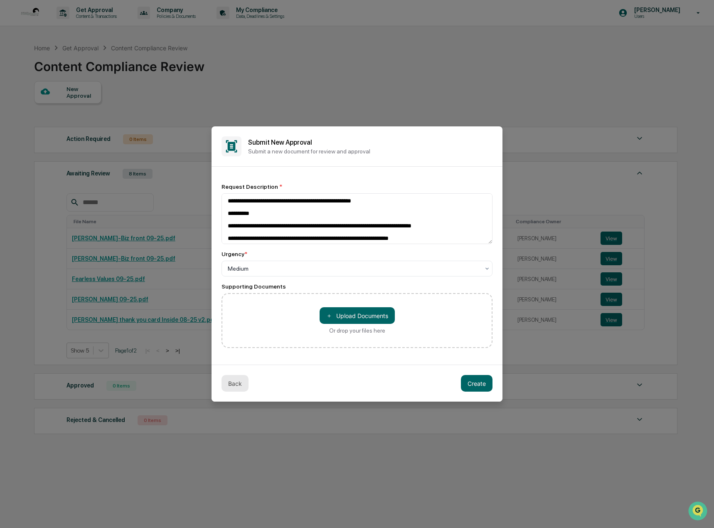
click at [230, 382] on button "Back" at bounding box center [235, 383] width 27 height 17
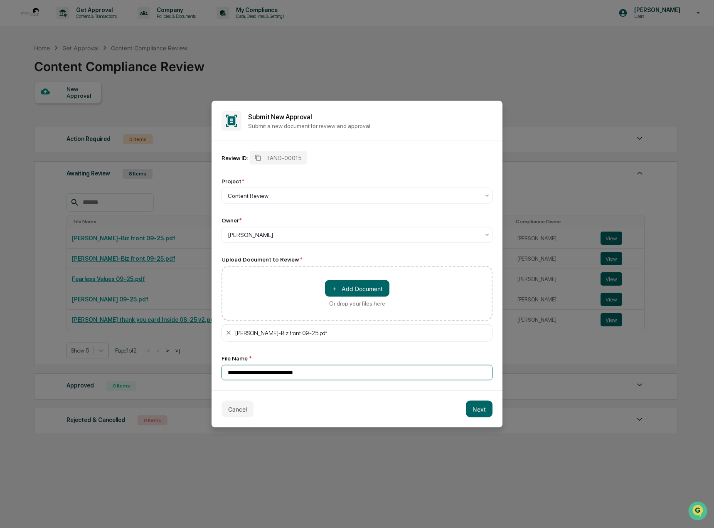
drag, startPoint x: 317, startPoint y: 369, endPoint x: 217, endPoint y: 359, distance: 99.8
click at [217, 359] on div "**********" at bounding box center [357, 265] width 291 height 249
type input "**********"
click at [482, 410] on button "Next" at bounding box center [479, 409] width 27 height 17
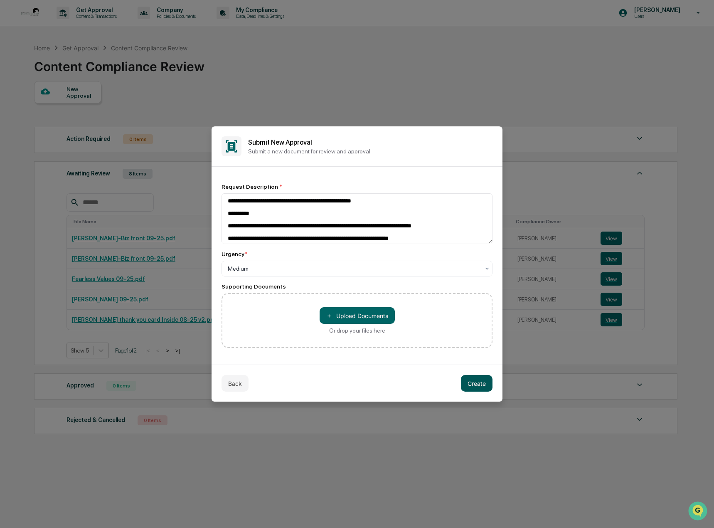
click at [481, 384] on button "Create" at bounding box center [477, 383] width 32 height 17
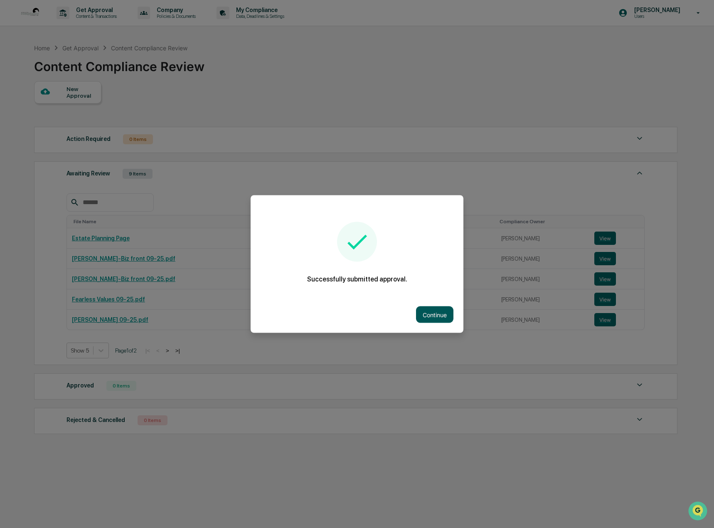
click at [425, 311] on button "Continue" at bounding box center [434, 314] width 37 height 17
